Goal: Task Accomplishment & Management: Manage account settings

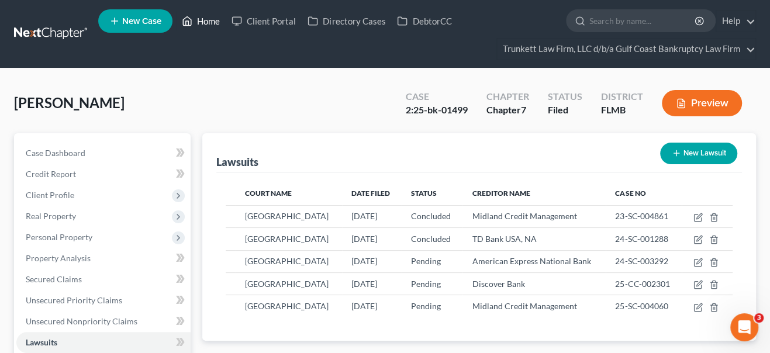
click at [205, 24] on link "Home" at bounding box center [201, 21] width 50 height 21
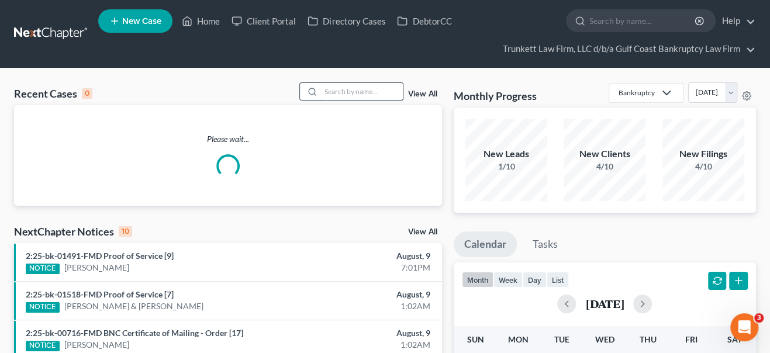
click at [344, 89] on input "search" at bounding box center [362, 91] width 82 height 17
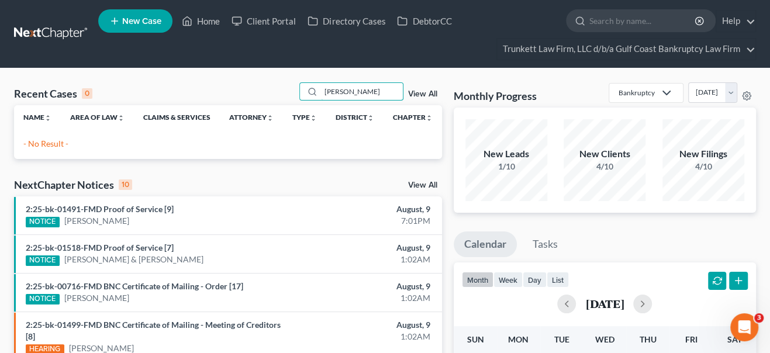
drag, startPoint x: 343, startPoint y: 92, endPoint x: 282, endPoint y: 91, distance: 60.8
click at [282, 91] on div "Recent Cases 0 [PERSON_NAME] View All" at bounding box center [228, 93] width 428 height 23
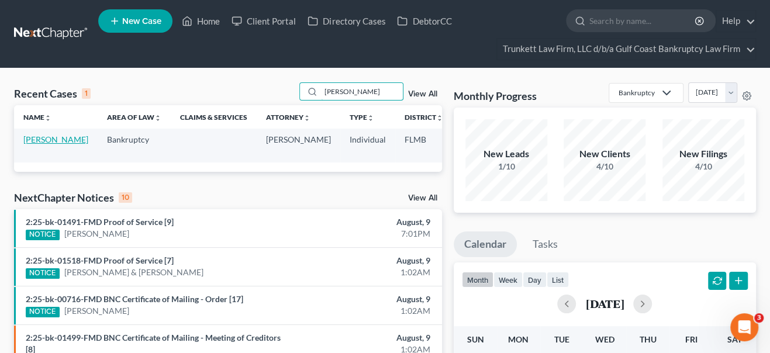
type input "[PERSON_NAME]"
click at [40, 144] on link "[PERSON_NAME]" at bounding box center [55, 139] width 65 height 10
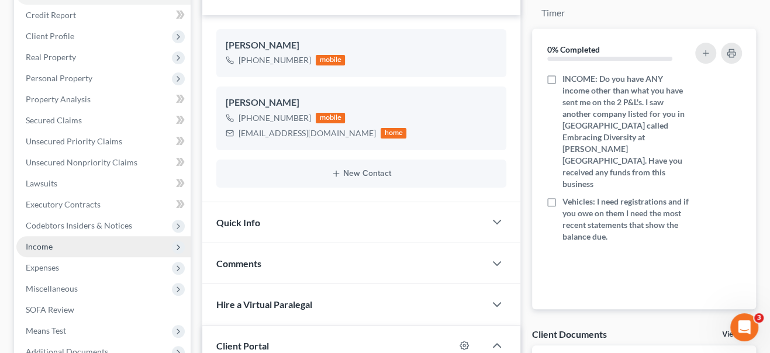
scroll to position [159, 0]
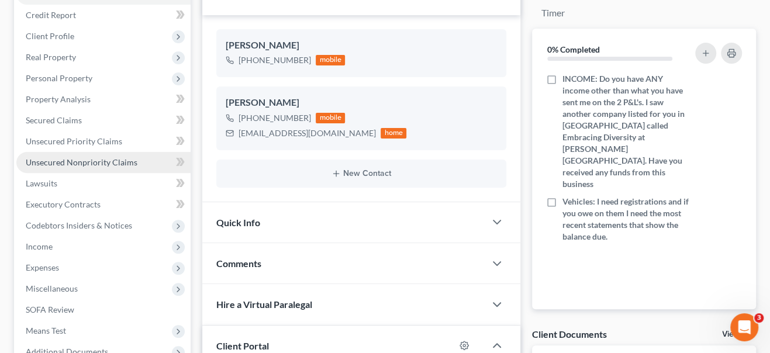
click at [115, 162] on span "Unsecured Nonpriority Claims" at bounding box center [82, 162] width 112 height 10
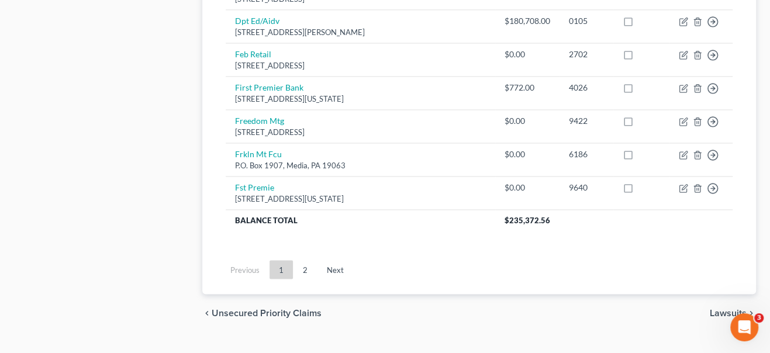
scroll to position [1063, 0]
click at [304, 265] on link "2" at bounding box center [304, 268] width 23 height 19
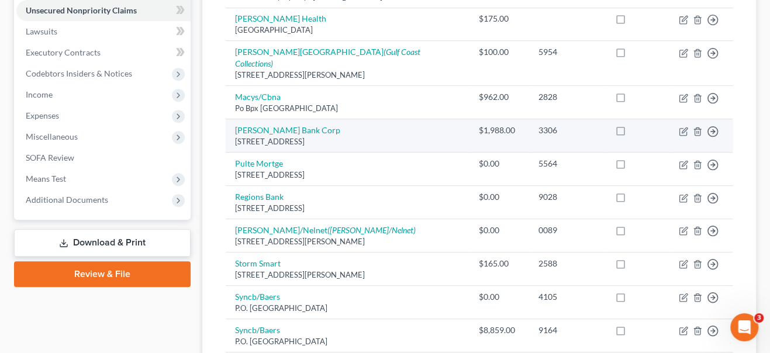
scroll to position [0, 0]
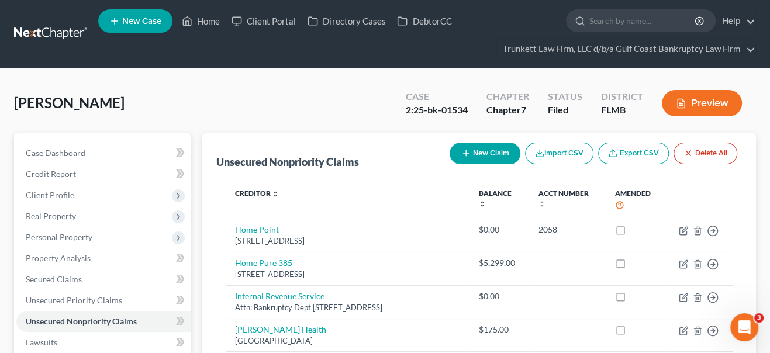
click at [702, 102] on button "Preview" at bounding box center [702, 103] width 80 height 26
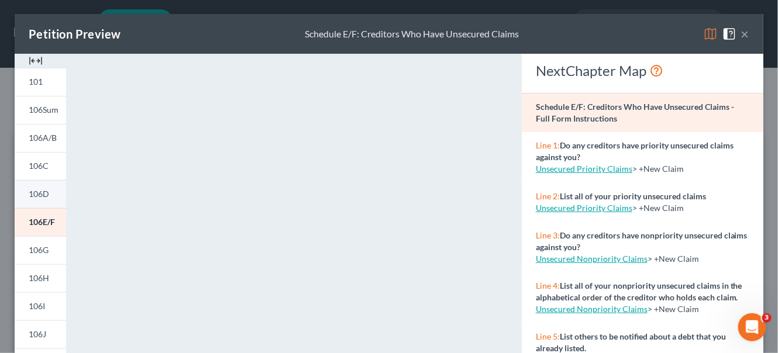
click at [37, 192] on span "106D" at bounding box center [39, 194] width 20 height 10
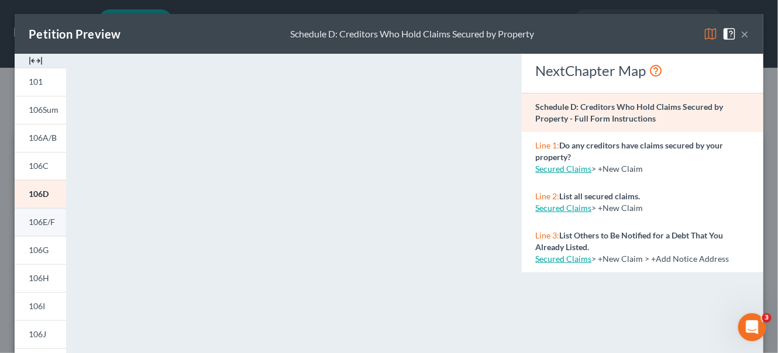
click at [49, 223] on span "106E/F" at bounding box center [42, 222] width 26 height 10
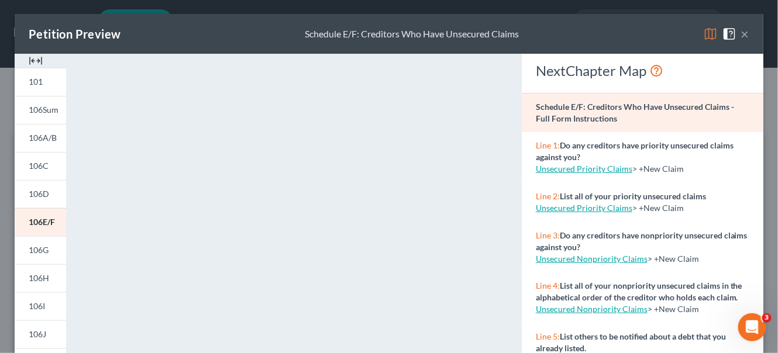
click at [741, 32] on button "×" at bounding box center [745, 34] width 8 height 14
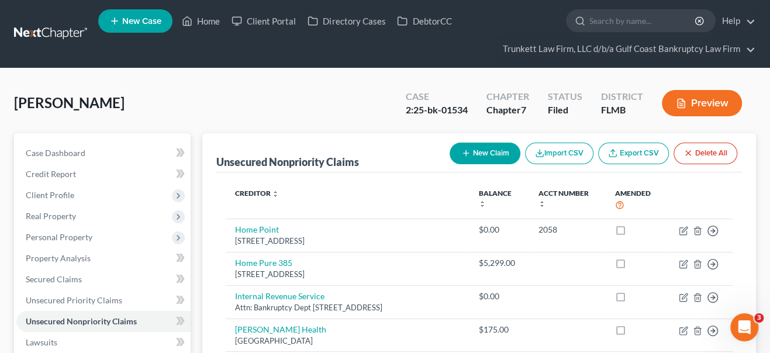
click at [713, 108] on button "Preview" at bounding box center [702, 103] width 80 height 26
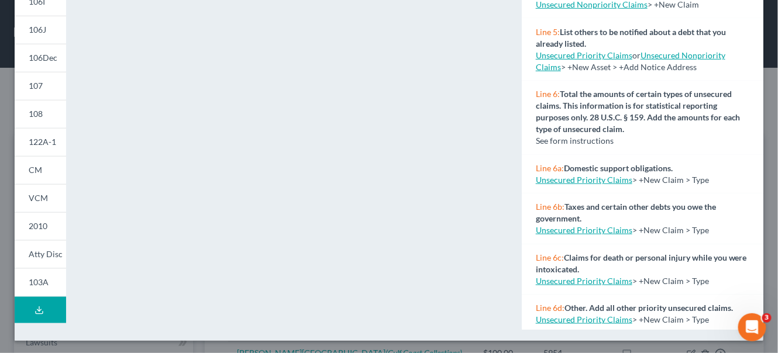
scroll to position [306, 0]
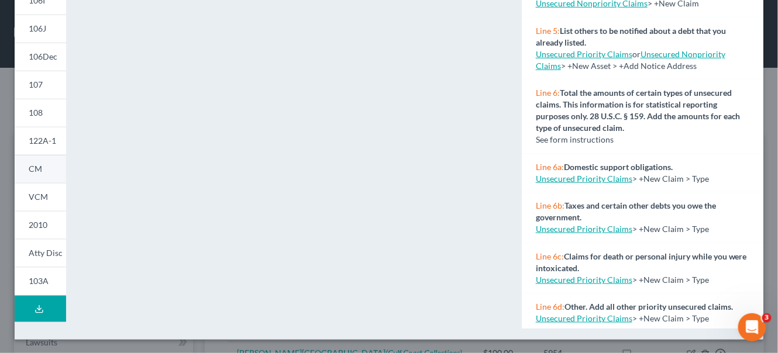
click at [45, 170] on link "CM" at bounding box center [40, 169] width 51 height 28
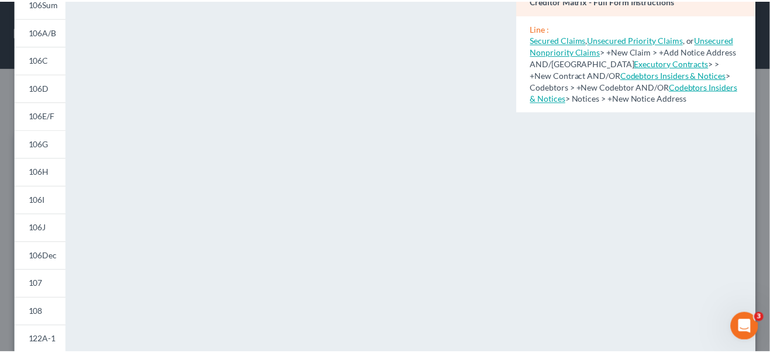
scroll to position [0, 0]
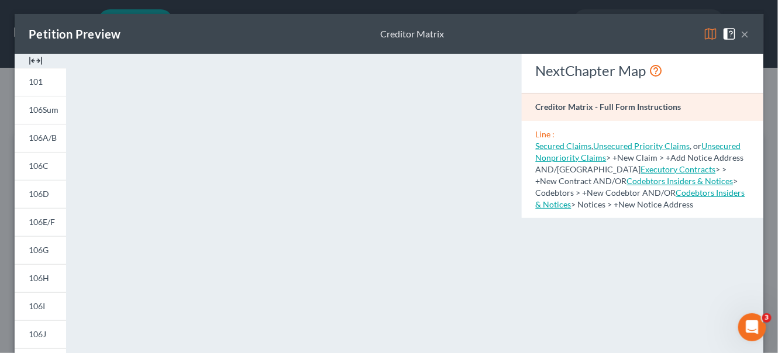
click at [741, 33] on button "×" at bounding box center [745, 34] width 8 height 14
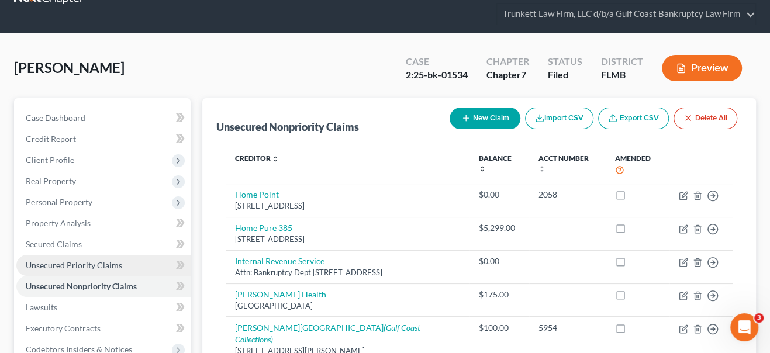
scroll to position [53, 0]
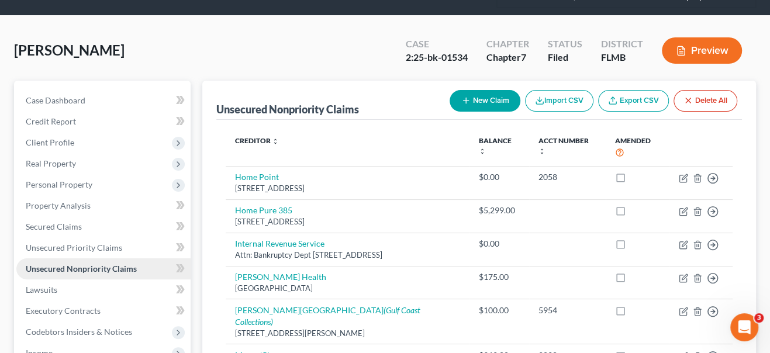
click at [72, 270] on span "Unsecured Nonpriority Claims" at bounding box center [81, 269] width 111 height 10
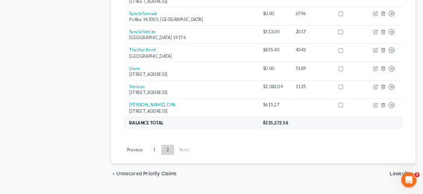
scroll to position [683, 0]
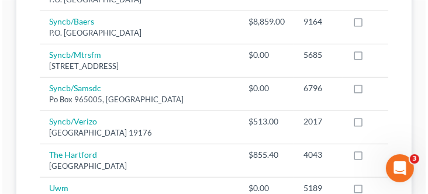
scroll to position [677, 0]
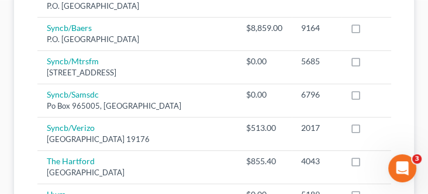
select select "5"
select select "17"
select select "0"
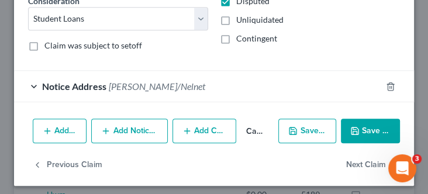
scroll to position [474, 0]
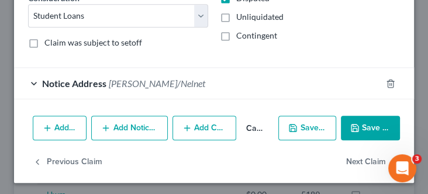
click at [163, 83] on div "Notice Address [PERSON_NAME]/Nelnet" at bounding box center [197, 83] width 367 height 31
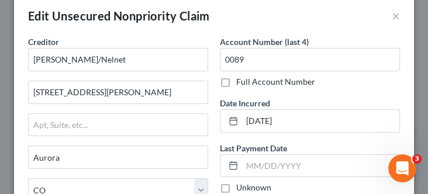
scroll to position [0, 0]
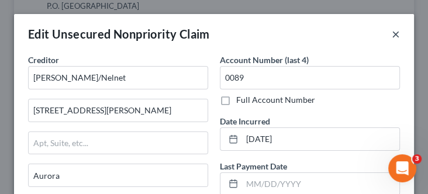
click at [392, 37] on button "×" at bounding box center [396, 34] width 8 height 14
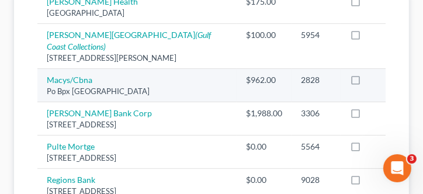
scroll to position [333, 0]
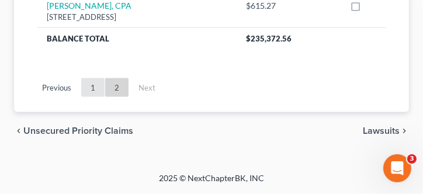
click at [94, 89] on link "1" at bounding box center [92, 87] width 23 height 19
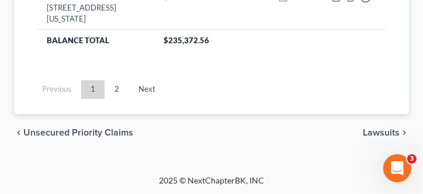
scroll to position [1385, 0]
